Goal: Task Accomplishment & Management: Manage account settings

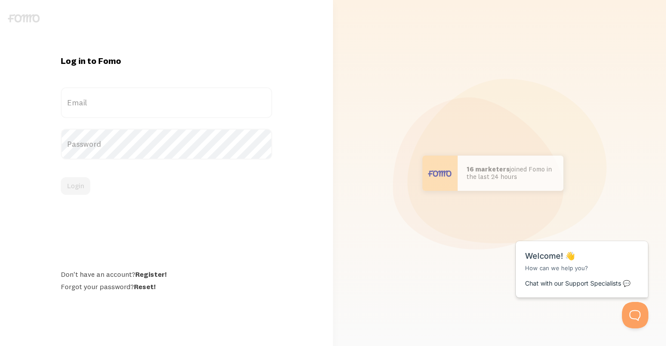
click at [20, 25] on div "Log in to Fomo Email Password Login Don't have an account? Register! Forgot you…" at bounding box center [166, 172] width 322 height 301
click at [19, 22] on link at bounding box center [24, 19] width 32 height 9
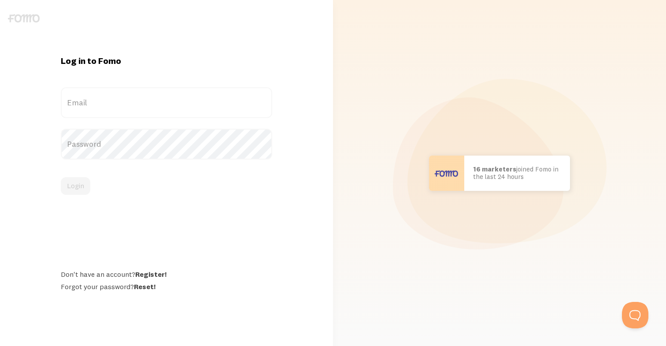
click at [146, 101] on label "Email" at bounding box center [166, 102] width 211 height 31
click at [146, 101] on input "Email" at bounding box center [166, 102] width 211 height 31
click at [115, 133] on form "Email Password Login" at bounding box center [166, 140] width 211 height 107
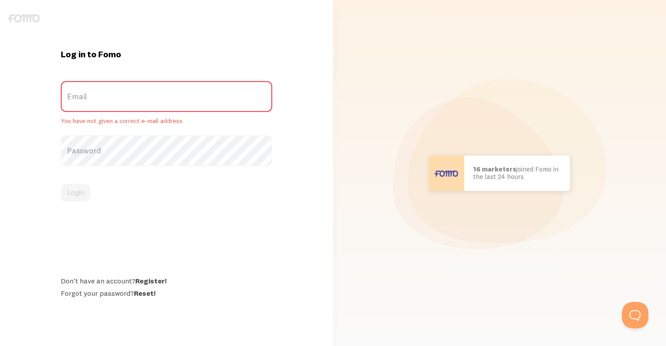
click at [114, 154] on label "Password" at bounding box center [166, 150] width 211 height 31
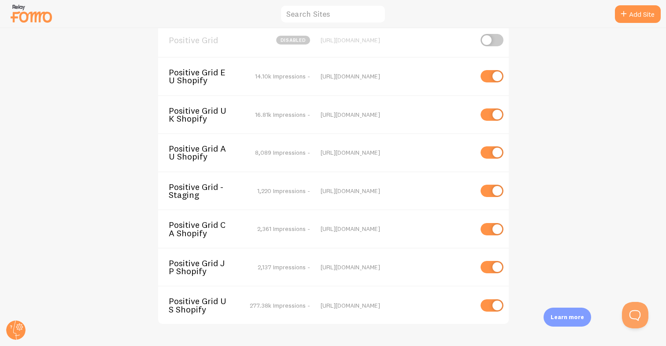
scroll to position [18, 0]
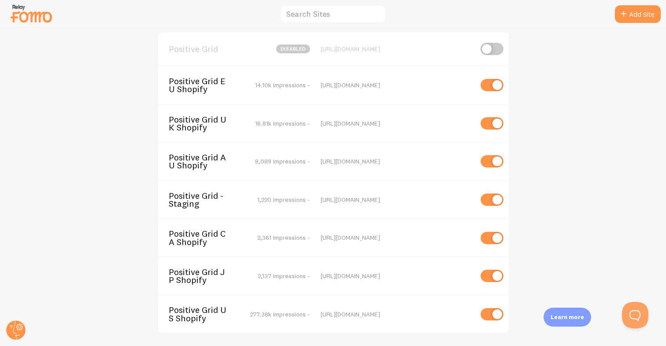
click at [193, 276] on span "Positive Grid JP Shopify" at bounding box center [204, 276] width 71 height 16
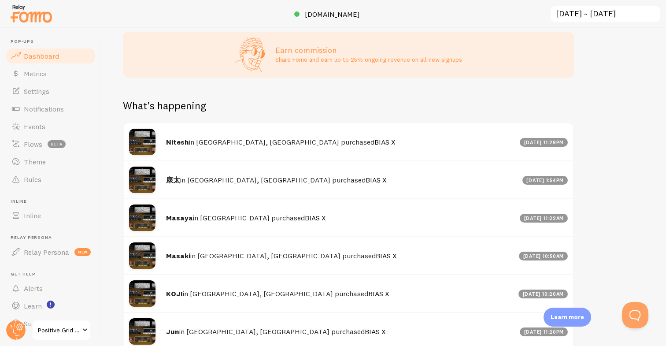
scroll to position [420, 0]
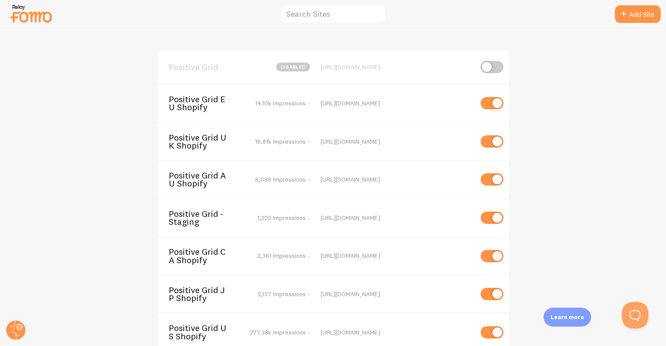
scroll to position [27, 0]
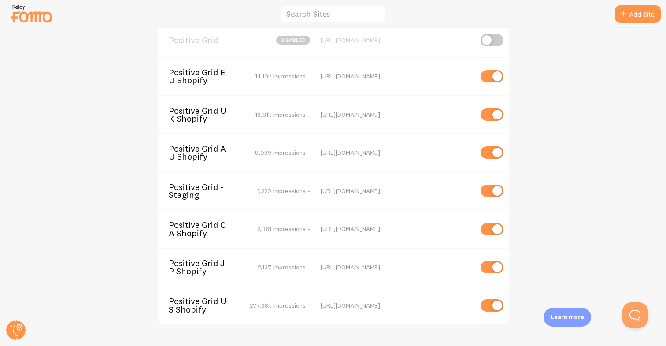
click at [189, 192] on span "Positive Grid - Staging" at bounding box center [204, 191] width 71 height 16
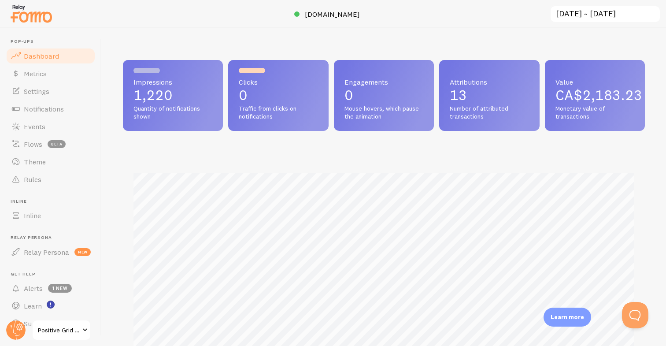
scroll to position [231, 522]
click at [56, 74] on link "Metrics" at bounding box center [50, 74] width 91 height 18
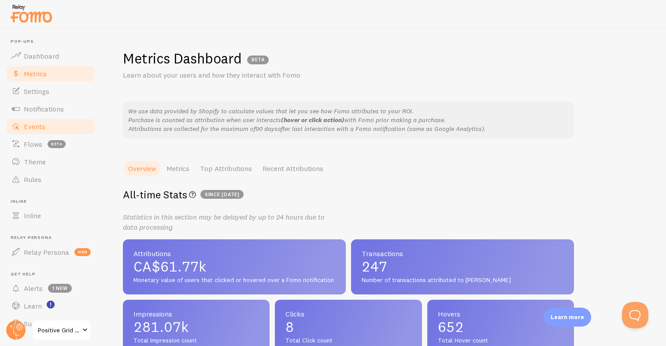
click at [40, 124] on span "Events" at bounding box center [35, 126] width 22 height 9
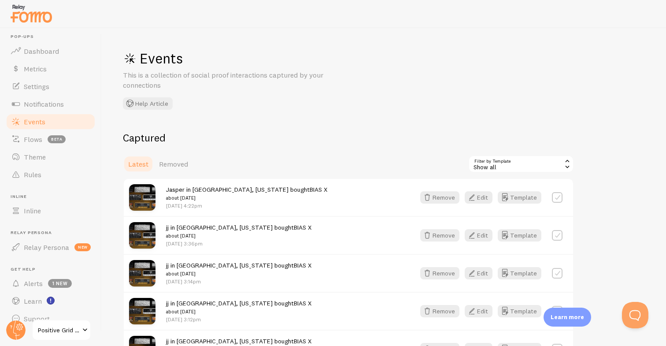
scroll to position [7, 0]
click at [37, 174] on span "Rules" at bounding box center [33, 172] width 18 height 9
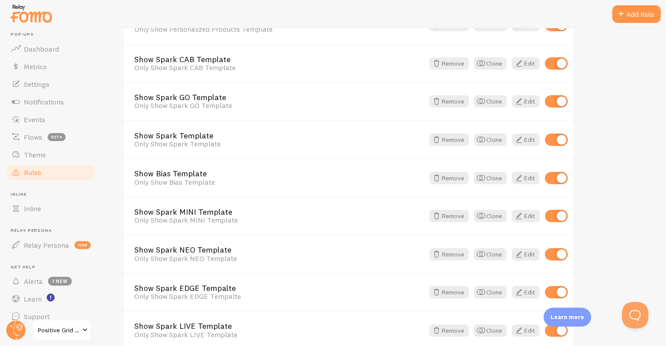
scroll to position [347, 0]
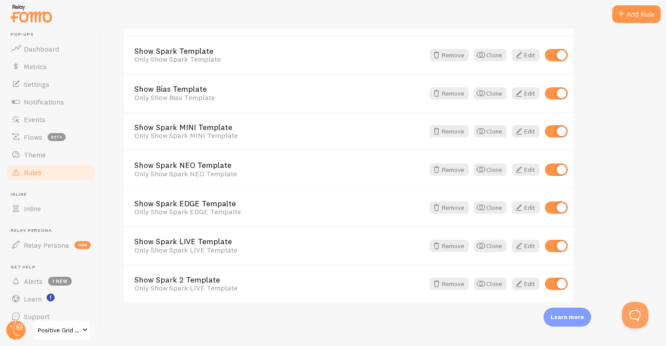
click at [569, 323] on div "Learn more" at bounding box center [568, 317] width 48 height 19
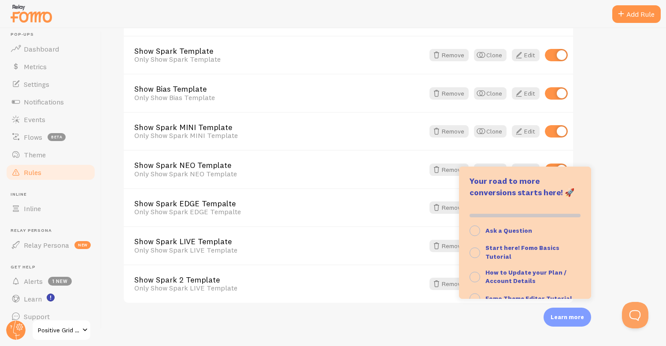
click at [247, 338] on div "Rules Customize Fomo by page path and more, like hide Notifications on your Abo…" at bounding box center [384, 187] width 564 height 318
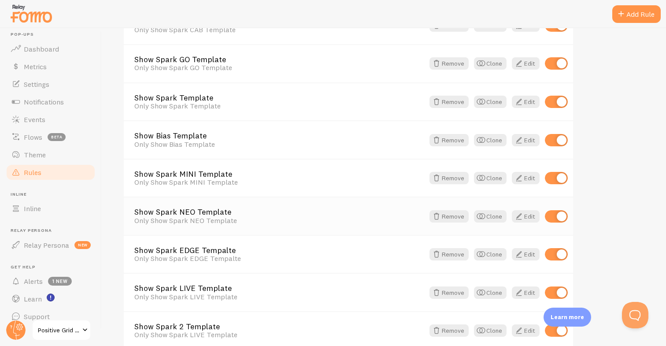
scroll to position [297, 0]
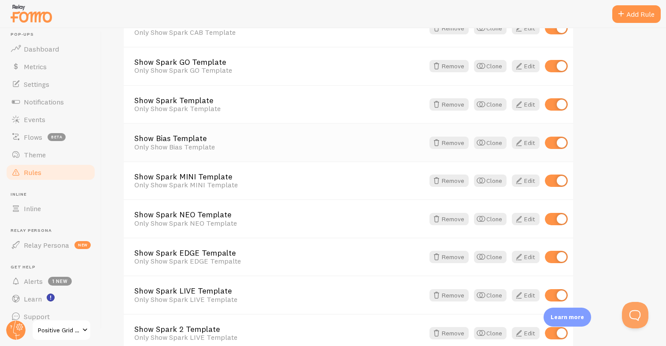
click at [173, 144] on div "Only Show Bias Template" at bounding box center [279, 147] width 290 height 8
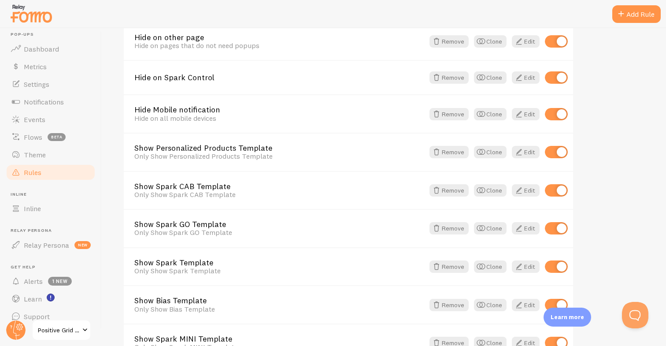
scroll to position [163, 0]
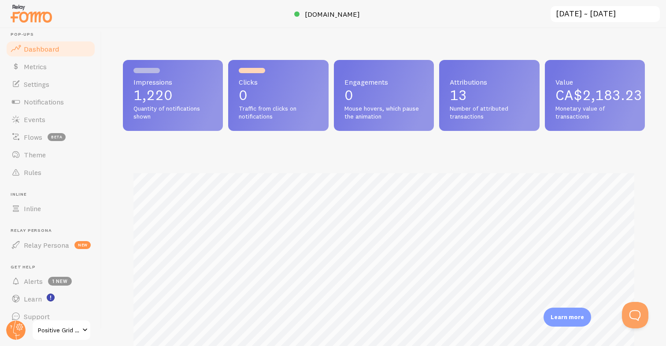
scroll to position [231, 522]
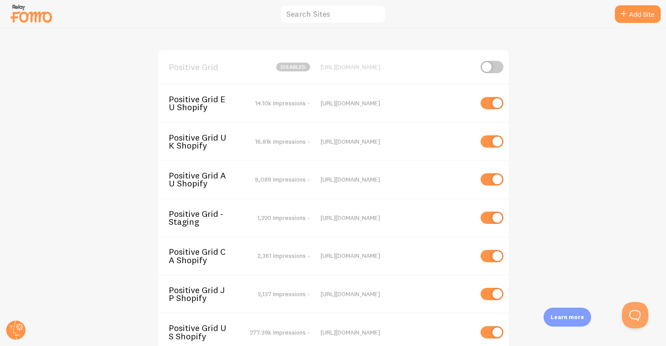
scroll to position [27, 0]
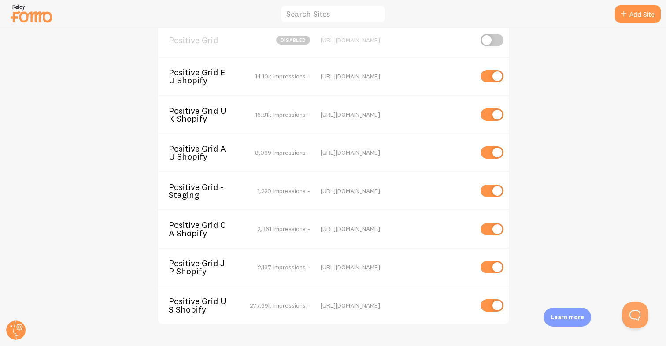
click at [194, 265] on span "Positive Grid JP Shopify" at bounding box center [204, 267] width 71 height 16
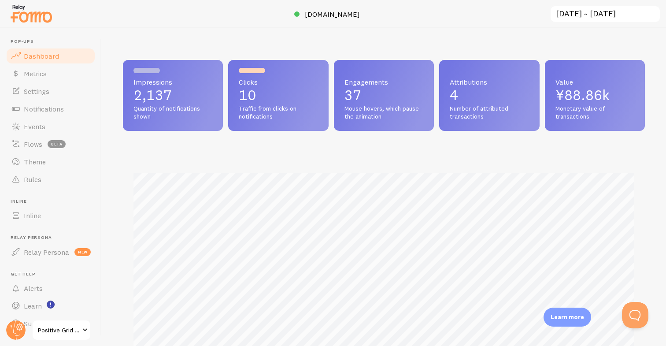
scroll to position [231, 522]
click at [43, 181] on link "Rules" at bounding box center [50, 179] width 91 height 18
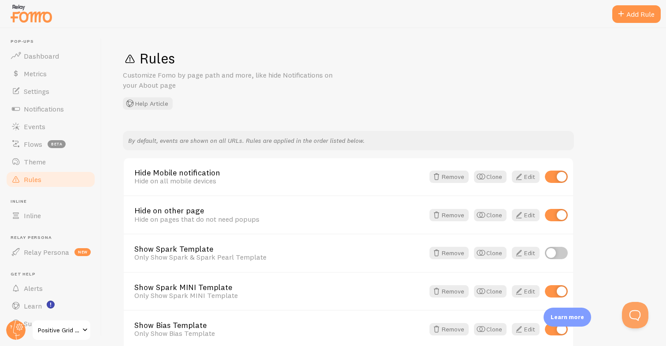
scroll to position [228, 0]
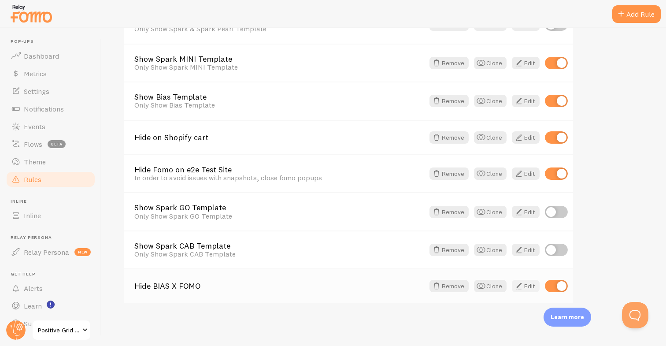
click at [527, 288] on link "Edit" at bounding box center [526, 286] width 28 height 12
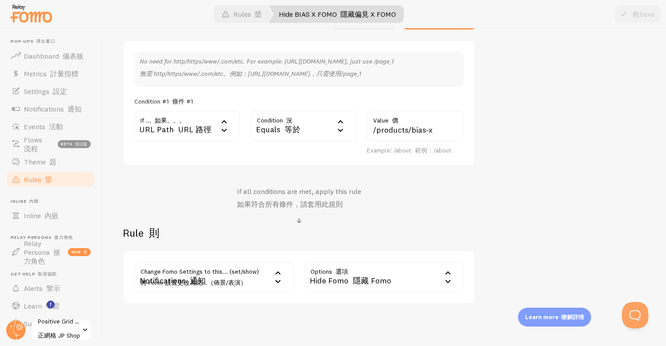
scroll to position [270, 0]
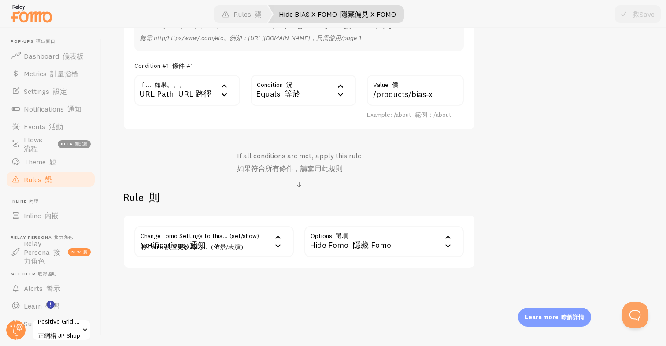
click at [371, 247] on font "隱藏 Fomo" at bounding box center [372, 245] width 38 height 10
click at [540, 183] on div "Hide BIAS X FOMO Title Example: Checkout Page Description Used to help keep tra…" at bounding box center [384, 65] width 522 height 408
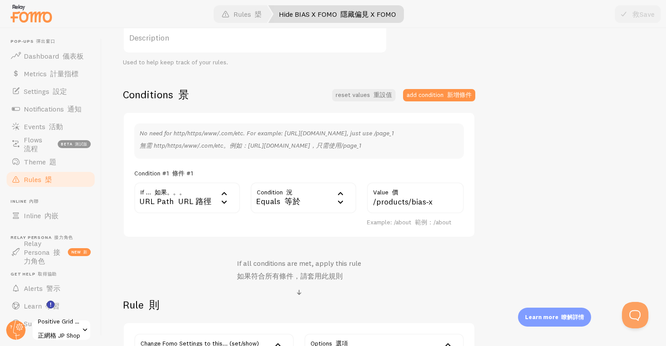
scroll to position [150, 0]
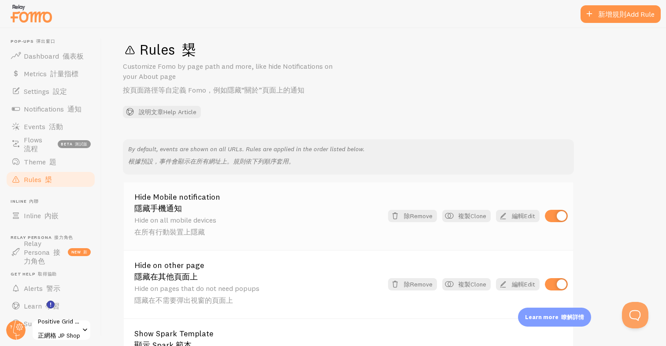
scroll to position [16, 0]
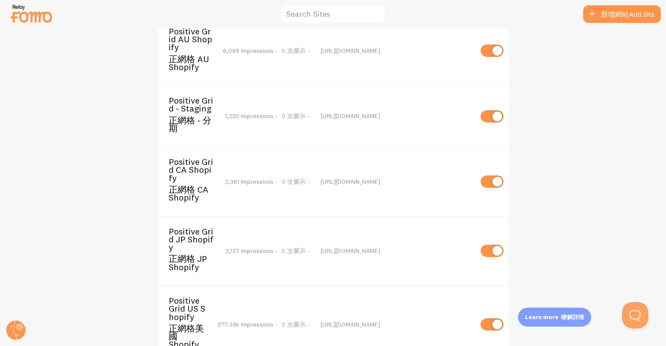
scroll to position [27, 0]
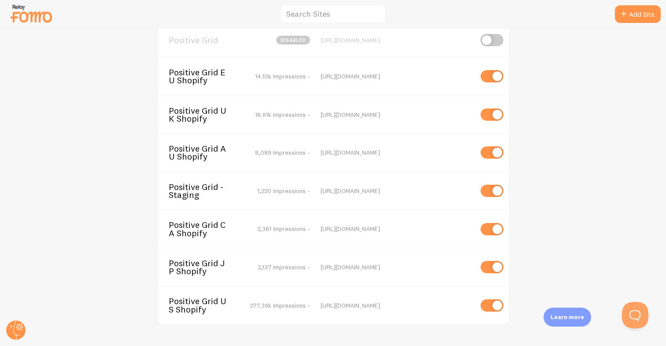
click at [191, 189] on span "Positive Grid - Staging" at bounding box center [204, 191] width 71 height 16
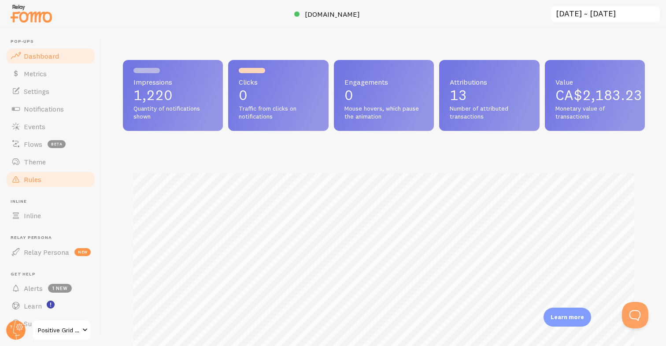
click at [58, 175] on link "Rules" at bounding box center [50, 179] width 91 height 18
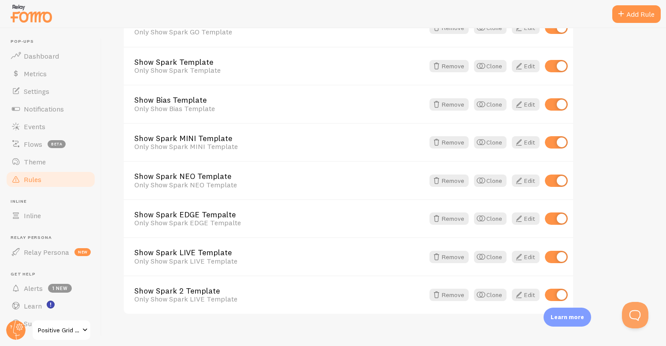
scroll to position [347, 0]
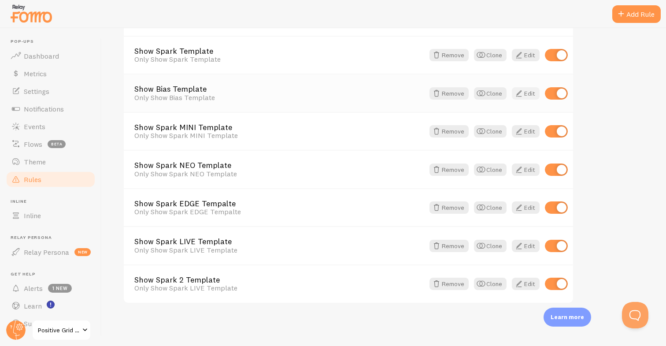
click at [530, 97] on link "Edit" at bounding box center [526, 93] width 28 height 12
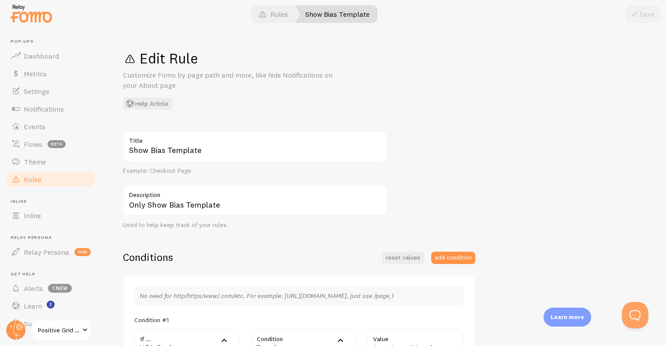
scroll to position [238, 0]
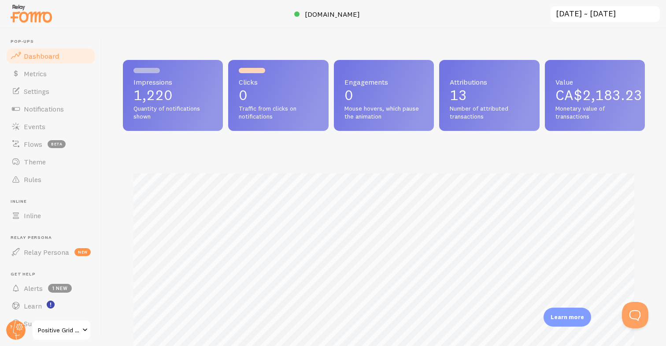
scroll to position [231, 522]
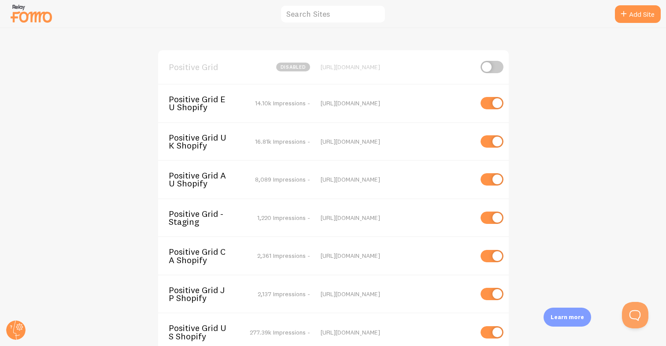
scroll to position [22, 0]
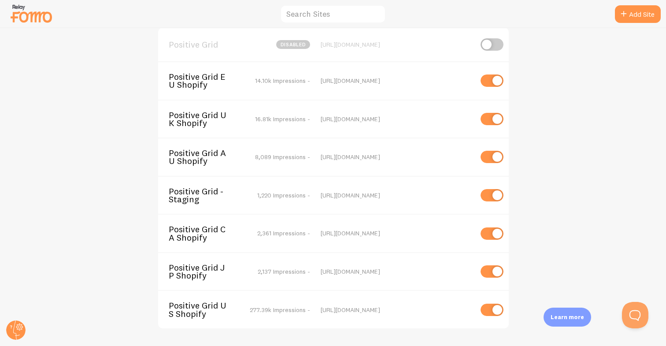
click at [208, 152] on span "Positive Grid AU Shopify" at bounding box center [204, 157] width 71 height 16
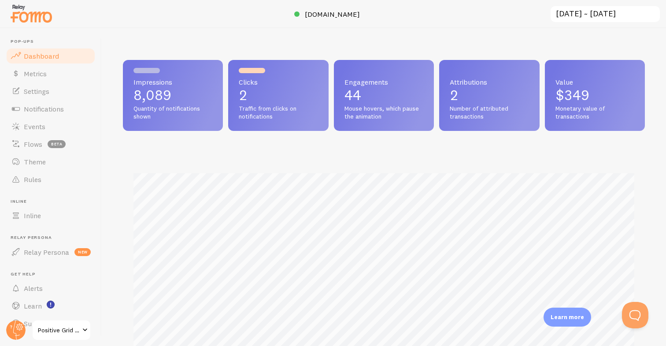
scroll to position [231, 522]
click at [56, 184] on link "Rules" at bounding box center [50, 179] width 91 height 18
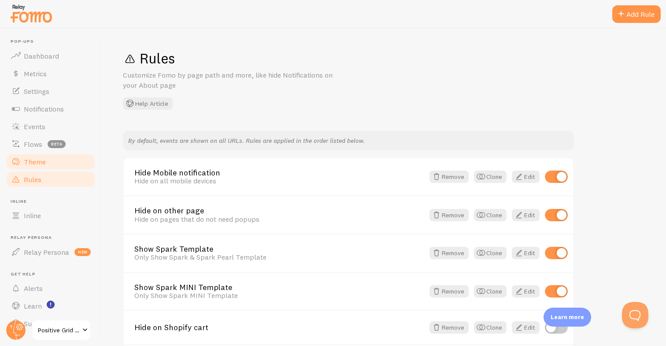
click at [44, 161] on span "Theme" at bounding box center [35, 161] width 22 height 9
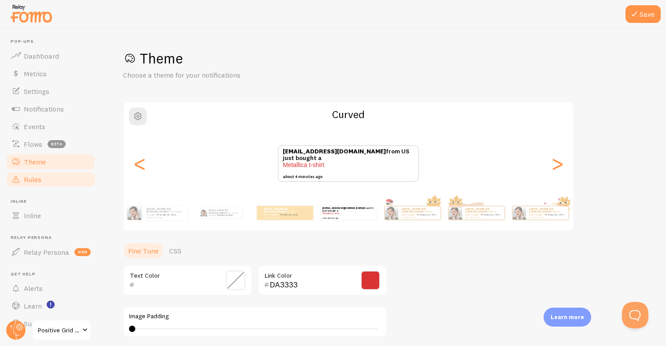
click at [39, 179] on span "Rules" at bounding box center [33, 179] width 18 height 9
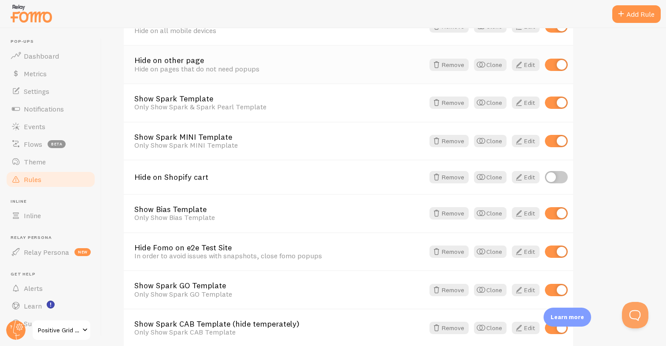
scroll to position [150, 0]
click at [523, 218] on span at bounding box center [519, 213] width 11 height 11
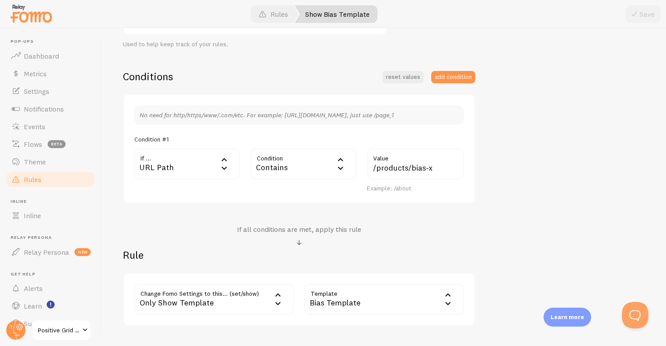
scroll to position [238, 0]
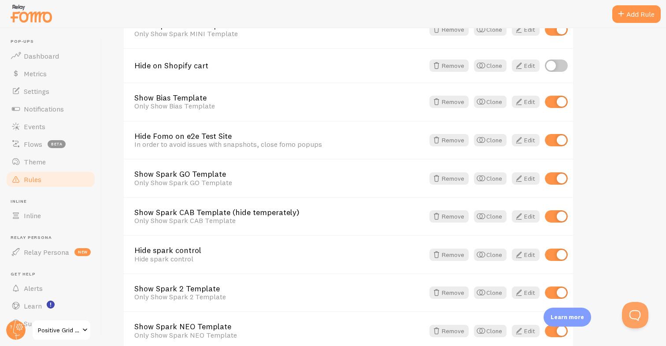
scroll to position [202, 0]
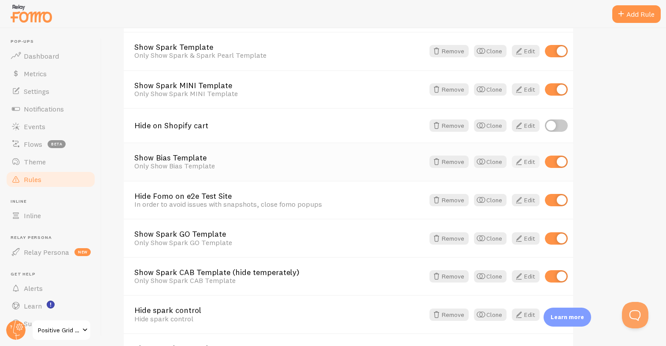
click at [523, 159] on span at bounding box center [519, 161] width 11 height 11
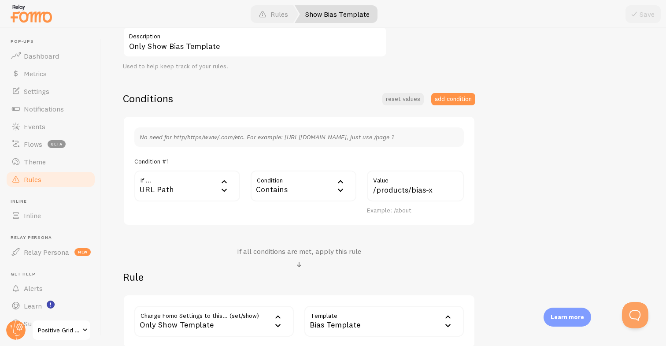
scroll to position [229, 0]
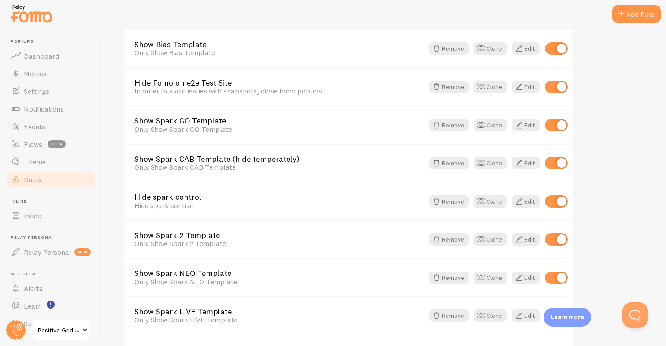
scroll to position [419, 0]
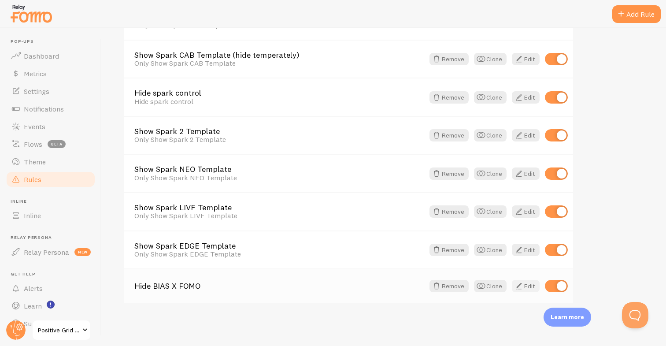
click at [527, 289] on link "Edit" at bounding box center [526, 286] width 28 height 12
